Goal: Information Seeking & Learning: Learn about a topic

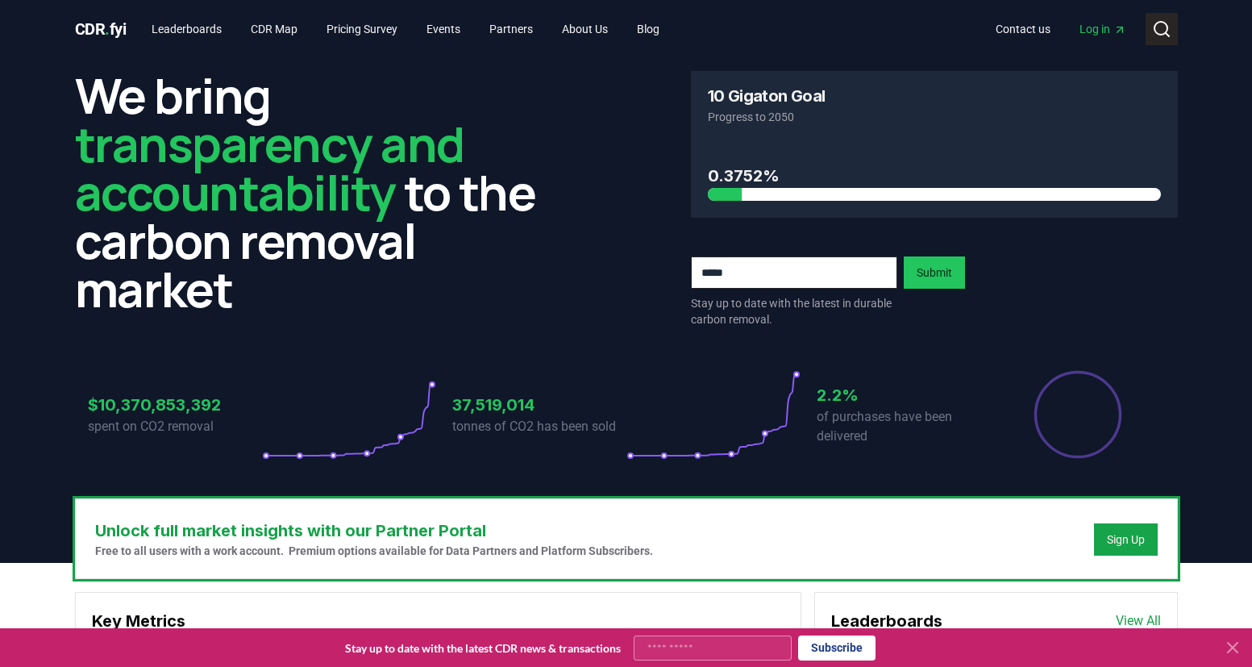
click at [1170, 22] on icon at bounding box center [1161, 28] width 19 height 19
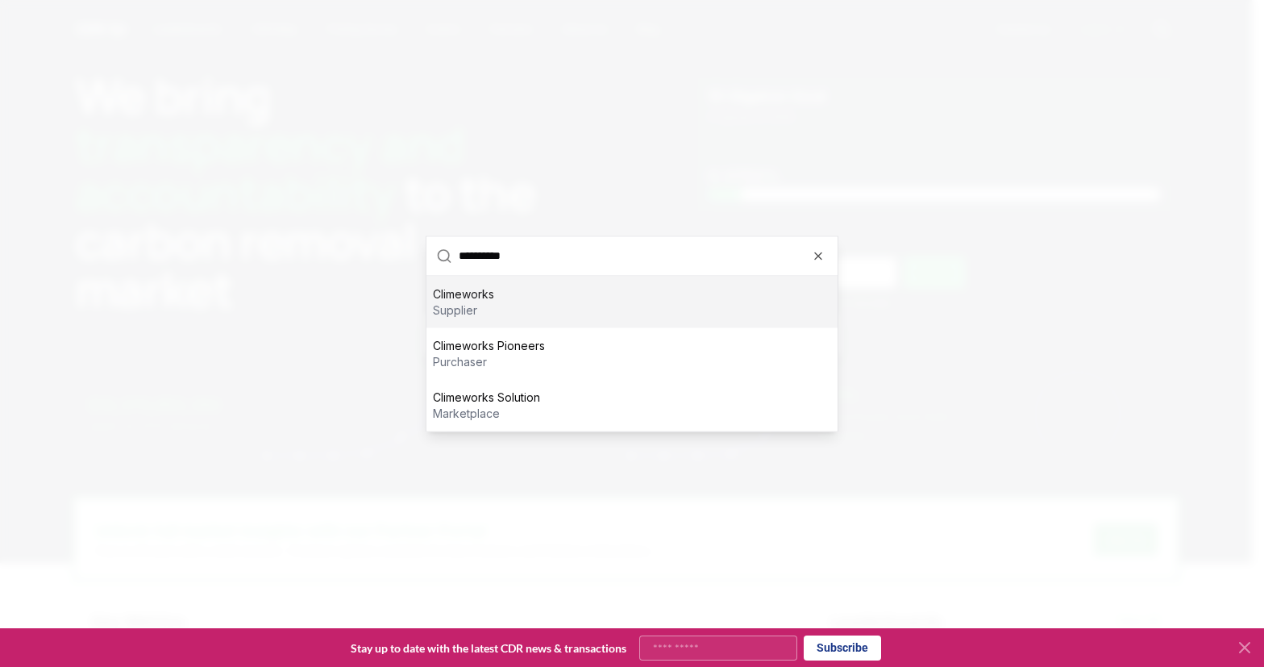
type input "**********"
click at [579, 307] on div "Climeworks supplier" at bounding box center [631, 302] width 411 height 52
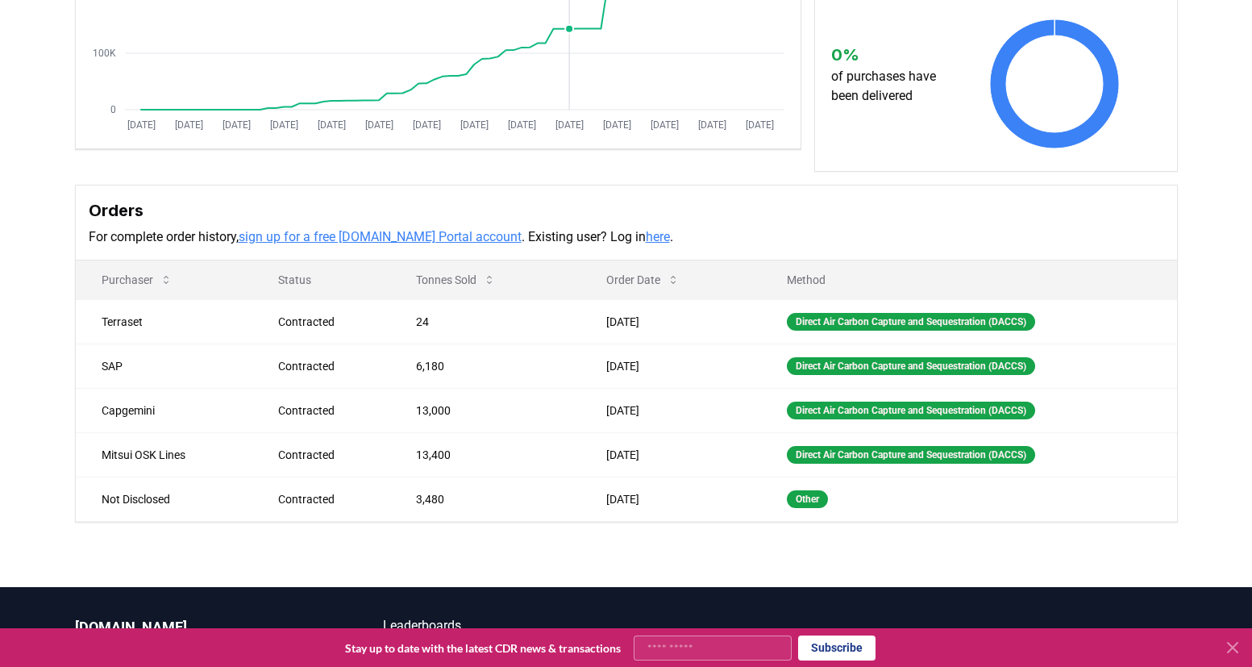
scroll to position [322, 0]
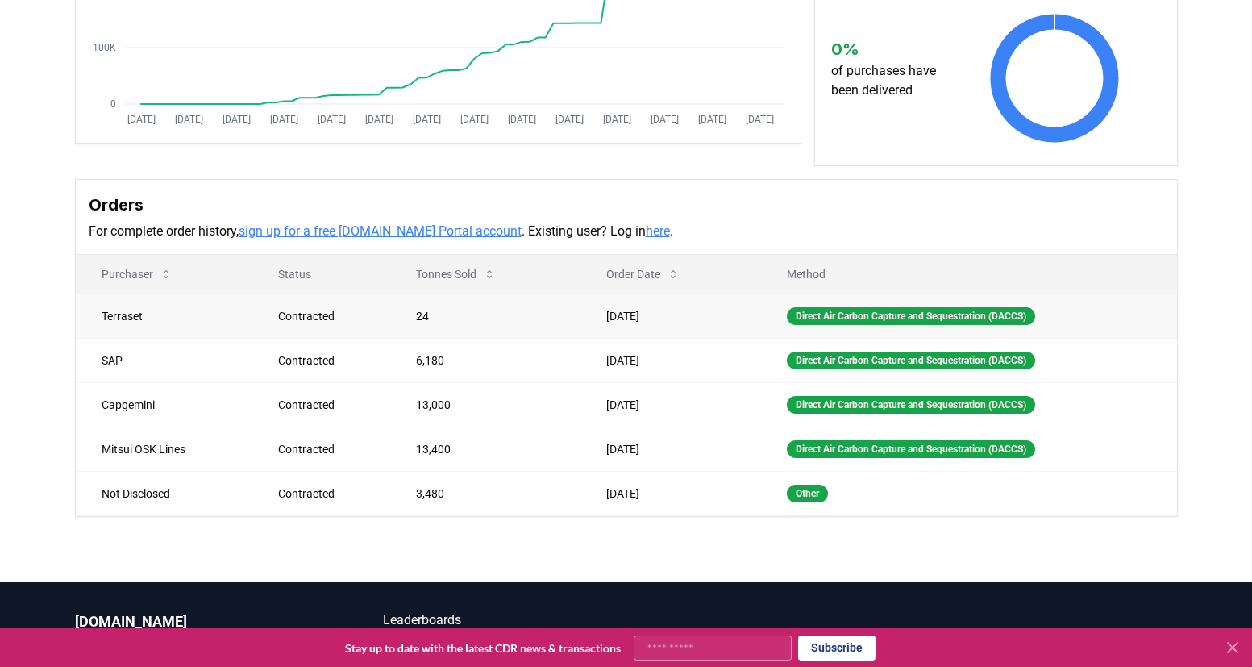
drag, startPoint x: 658, startPoint y: 405, endPoint x: 92, endPoint y: 318, distance: 573.3
click at [92, 318] on tbody "Terraset Contracted 24 [DATE] Direct Air Carbon Capture and Sequestration (DACC…" at bounding box center [626, 404] width 1101 height 222
click at [603, 543] on div "Supplier Metrics Total Sales Tonnes Sold Tonnes Delivered [DATE] [DATE] [DATE] …" at bounding box center [626, 190] width 1252 height 781
click at [757, 226] on p "For complete order history, sign up for a free [DOMAIN_NAME] Portal account . E…" at bounding box center [626, 231] width 1075 height 19
click at [37, 278] on div "Supplier Metrics Total Sales Tonnes Sold Tonnes Delivered [DATE] [DATE] [DATE] …" at bounding box center [626, 190] width 1252 height 781
